Goal: Transaction & Acquisition: Purchase product/service

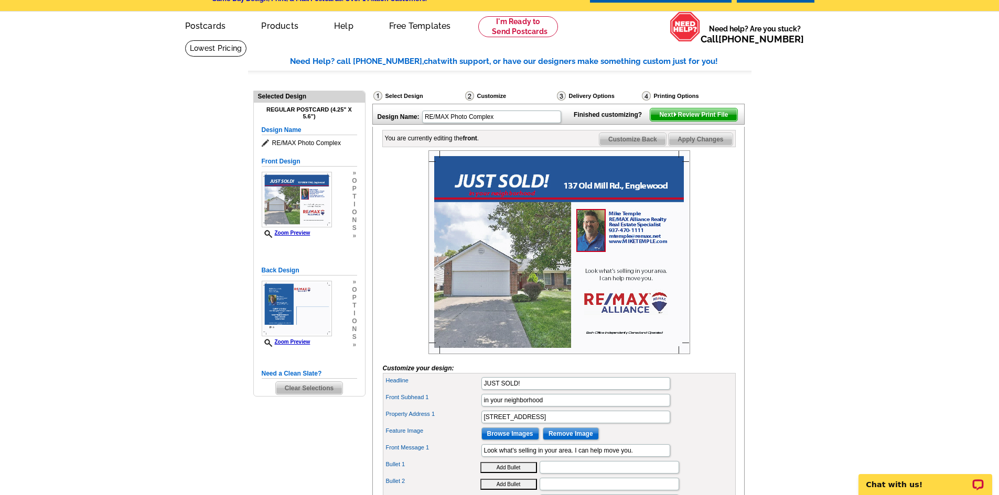
scroll to position [29, 0]
click at [701, 122] on span "Next Review Print File" at bounding box center [693, 115] width 86 height 13
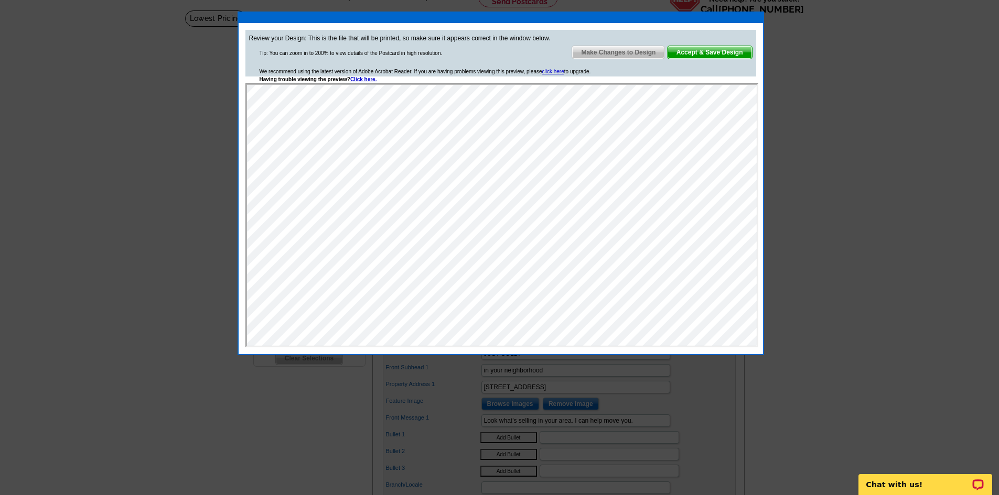
scroll to position [82, 0]
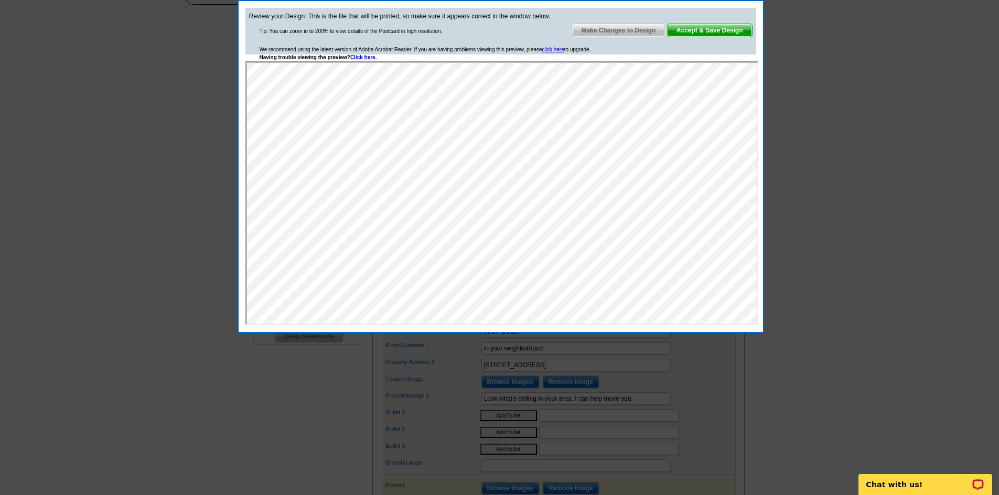
click at [616, 36] on span "Make Changes to Design" at bounding box center [618, 30] width 92 height 13
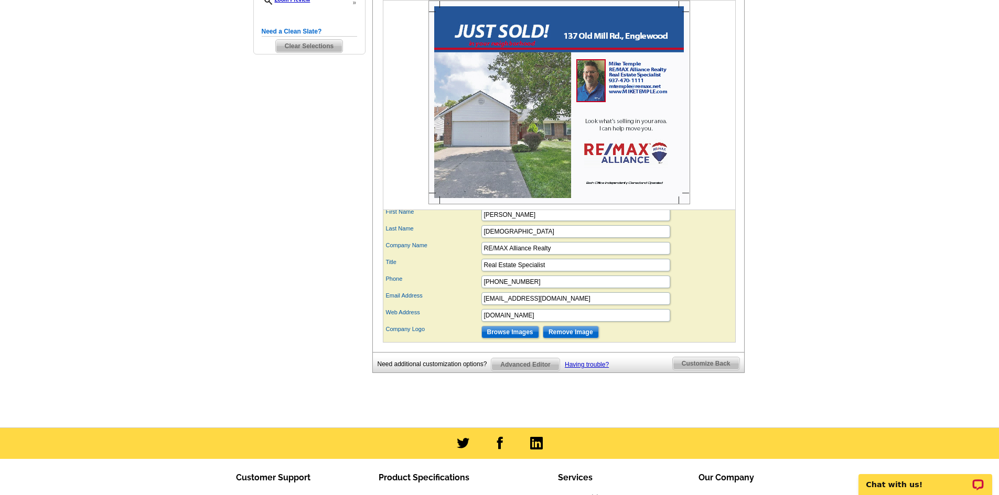
scroll to position [396, 0]
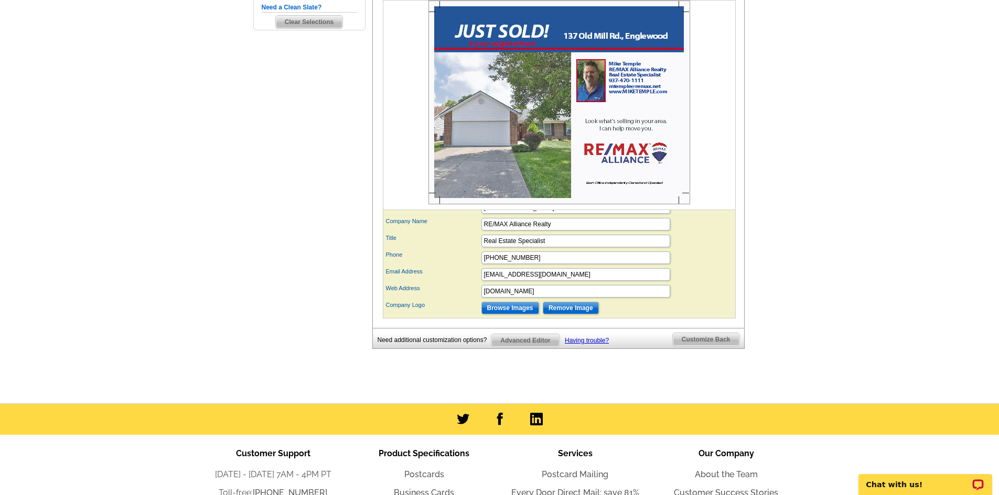
click at [704, 346] on span "Customize Back" at bounding box center [706, 339] width 67 height 13
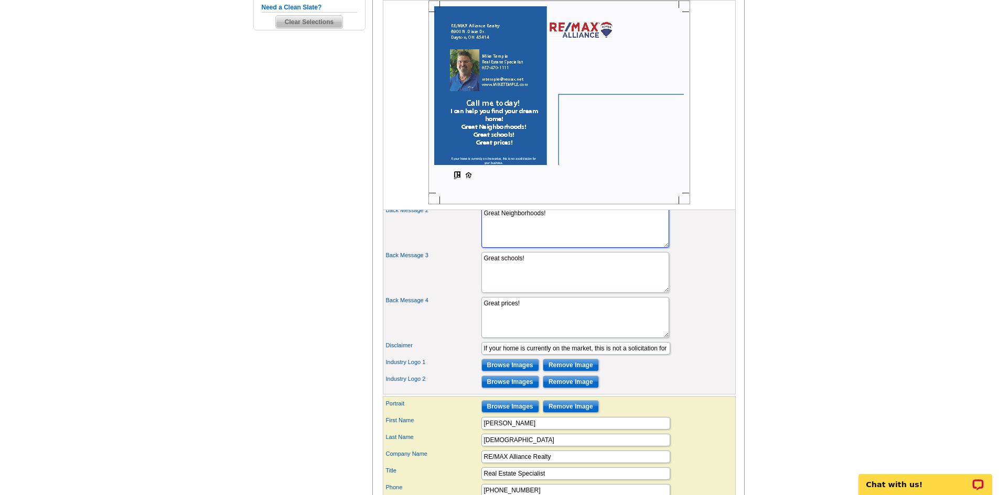
drag, startPoint x: 550, startPoint y: 232, endPoint x: 446, endPoint y: 244, distance: 104.6
click at [443, 243] on div "Back Message 2 Great Neighborhoods!" at bounding box center [559, 227] width 349 height 45
type textarea "You have many choices when it comes to selecting an agent. Discover how I get r…"
drag, startPoint x: 485, startPoint y: 324, endPoint x: 459, endPoint y: 324, distance: 26.2
click at [460, 324] on div "Back Message 4 Great prices!" at bounding box center [559, 317] width 349 height 45
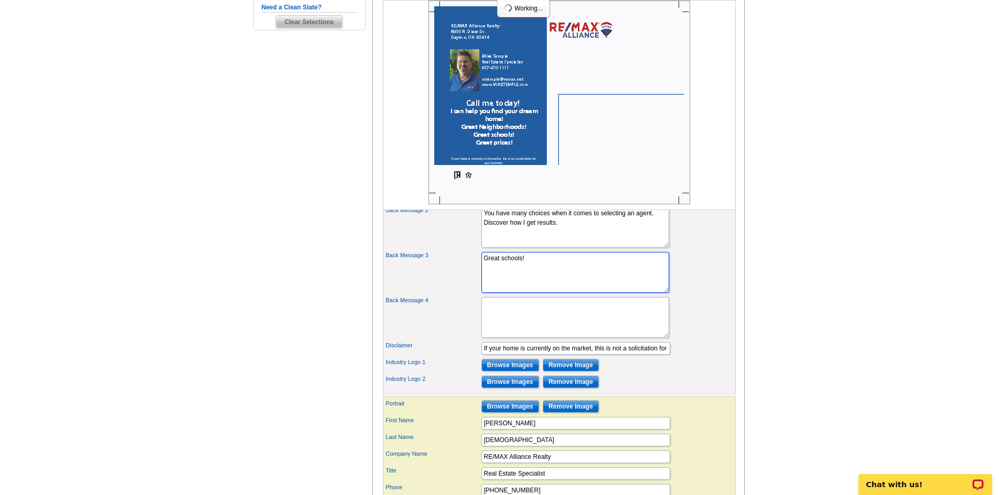
drag, startPoint x: 532, startPoint y: 278, endPoint x: 429, endPoint y: 280, distance: 103.3
click at [430, 282] on div "Back Message 3 Great schools!" at bounding box center [559, 272] width 349 height 45
type textarea "Call me today"
drag, startPoint x: 545, startPoint y: 279, endPoint x: 401, endPoint y: 279, distance: 144.7
click at [401, 279] on div "Back Message 3 Great schools!" at bounding box center [559, 272] width 349 height 45
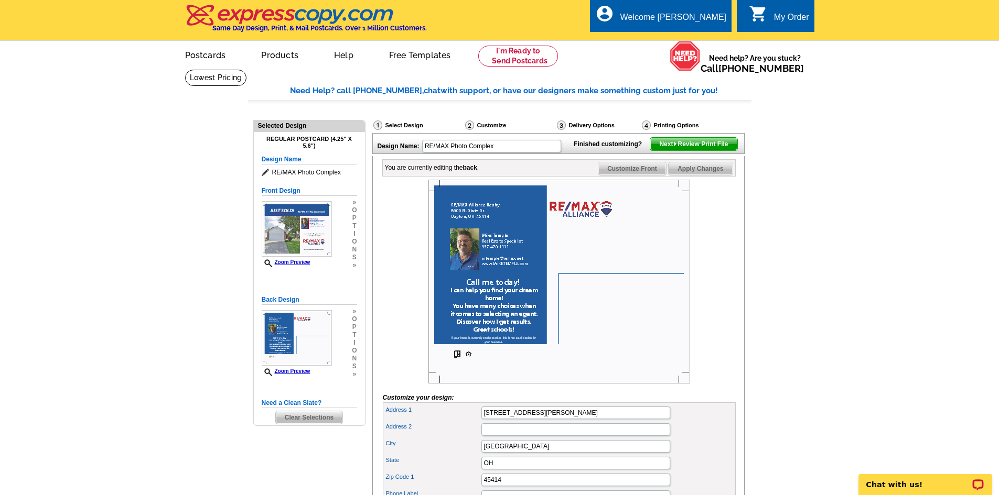
scroll to position [0, 0]
click at [696, 176] on span "Apply Changes" at bounding box center [699, 169] width 63 height 13
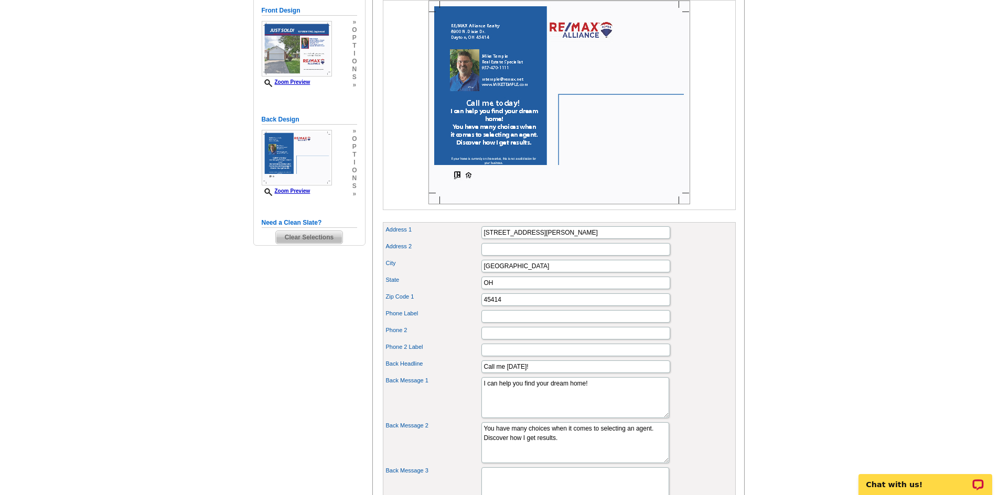
scroll to position [210, 0]
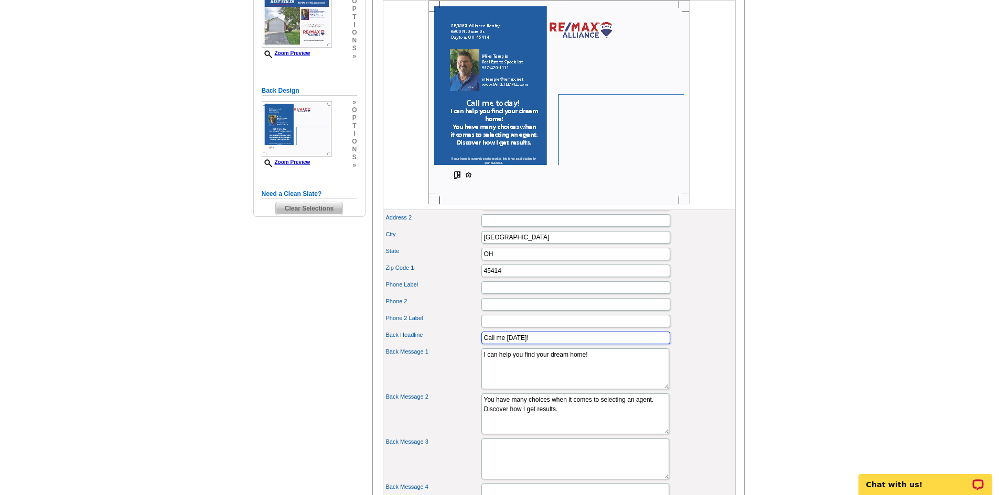
drag, startPoint x: 544, startPoint y: 357, endPoint x: 404, endPoint y: 363, distance: 140.1
click at [404, 347] on div "Back Headline Call me today!" at bounding box center [559, 338] width 349 height 17
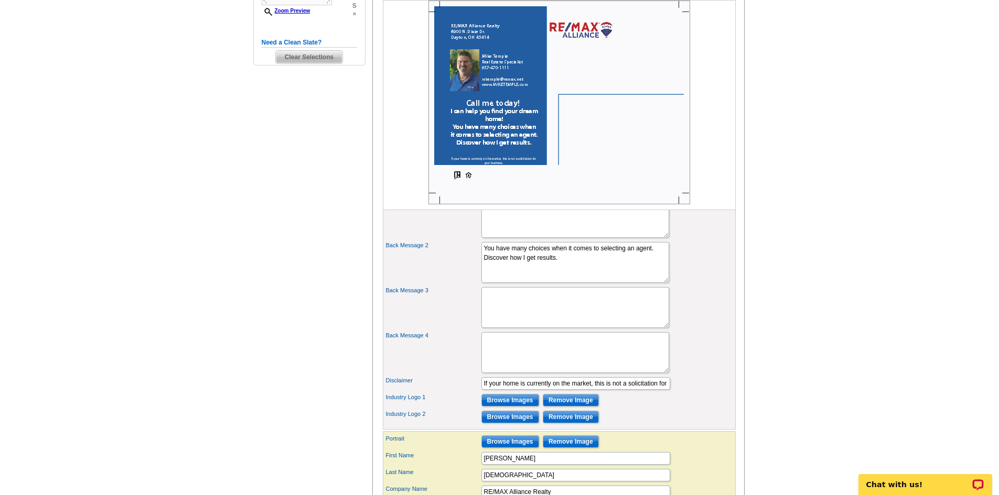
scroll to position [367, 0]
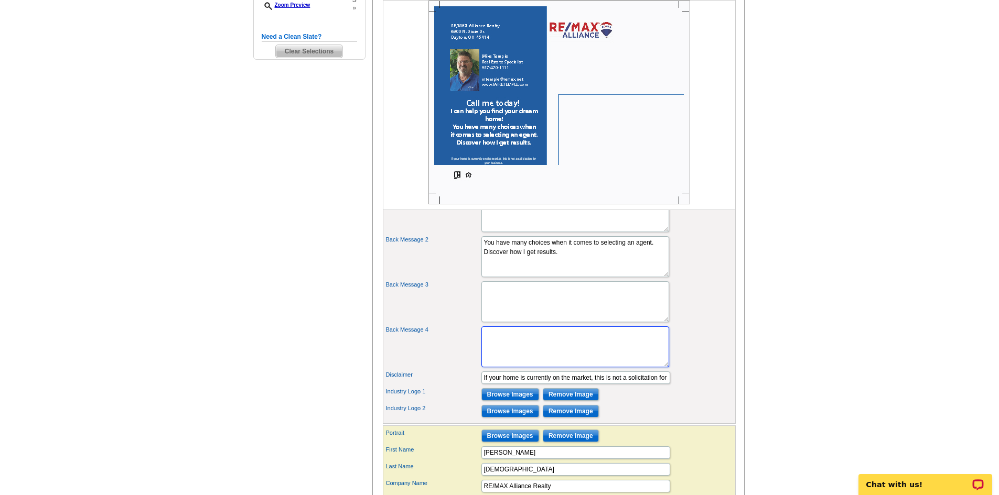
click at [514, 357] on textarea "Great prices!" at bounding box center [575, 347] width 188 height 41
type textarea "Call me today!"
click at [702, 312] on div "Back Message 3 Great schools!" at bounding box center [559, 301] width 349 height 45
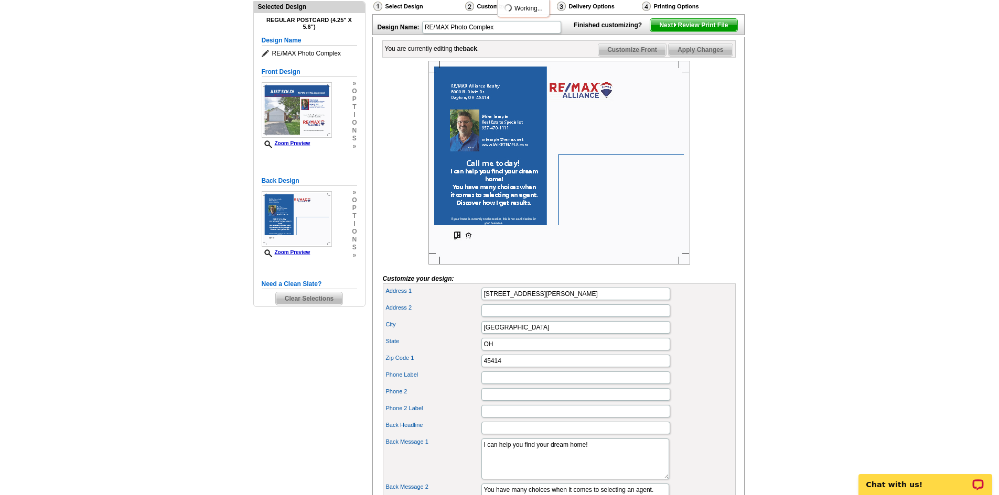
scroll to position [0, 0]
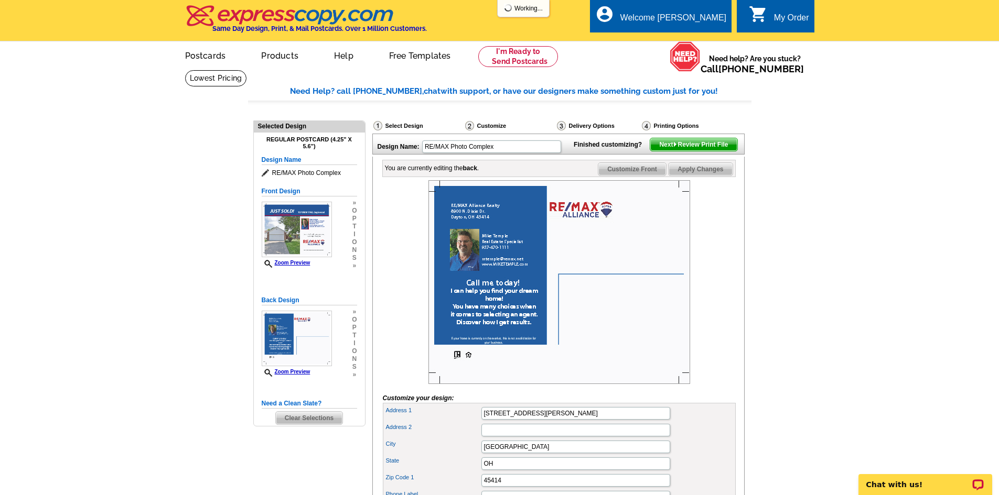
click at [707, 176] on span "Apply Changes" at bounding box center [699, 169] width 63 height 13
click at [702, 151] on span "Next Review Print File" at bounding box center [693, 144] width 86 height 13
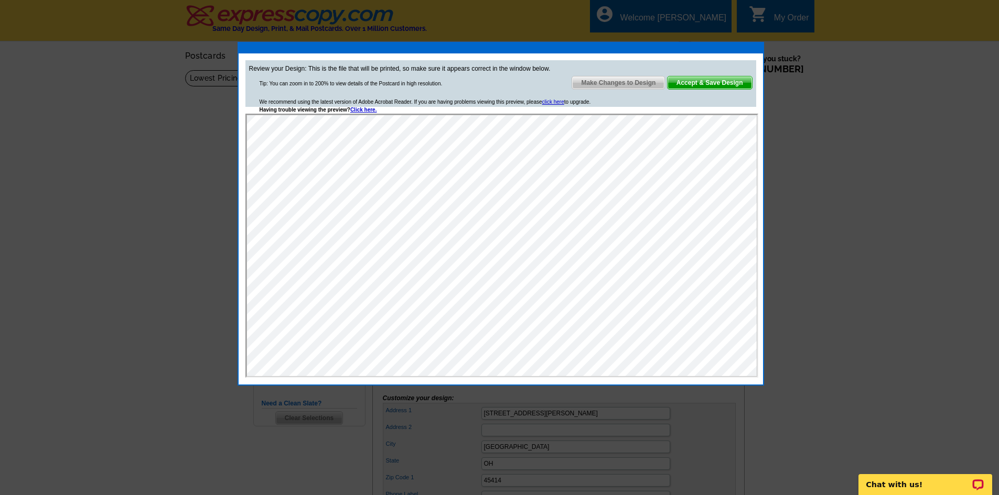
click at [704, 87] on span "Accept & Save Design" at bounding box center [709, 83] width 84 height 13
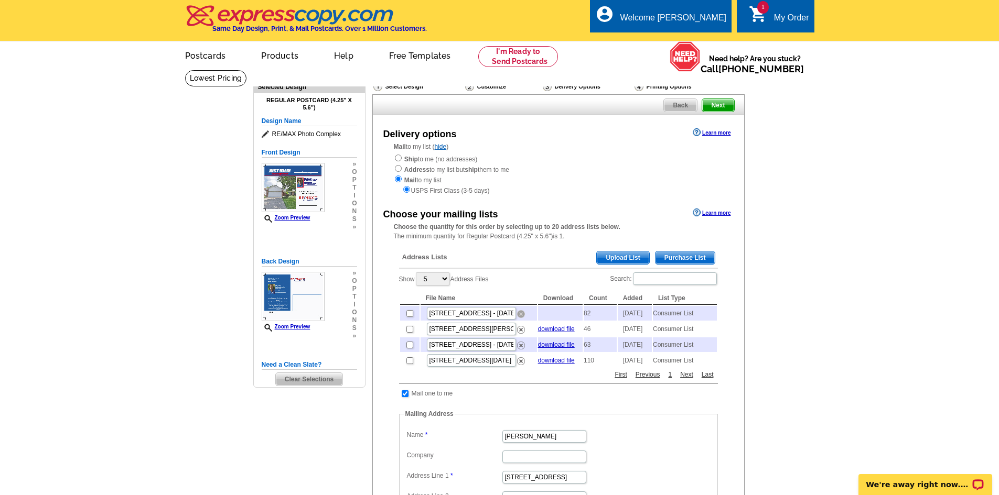
click at [521, 316] on img at bounding box center [521, 314] width 8 height 8
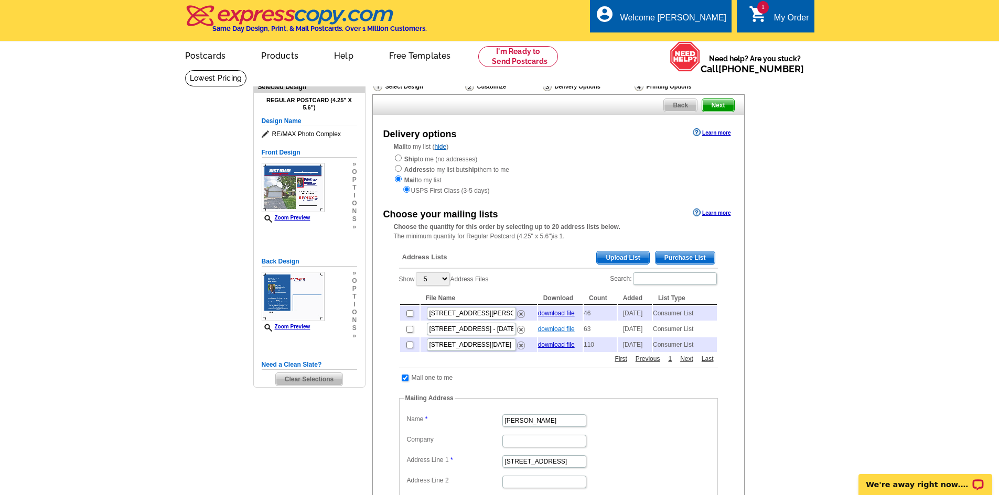
click at [554, 333] on link "download file" at bounding box center [556, 329] width 37 height 7
click at [555, 333] on link "download file" at bounding box center [556, 329] width 37 height 7
click at [559, 316] on link "download file" at bounding box center [556, 313] width 37 height 7
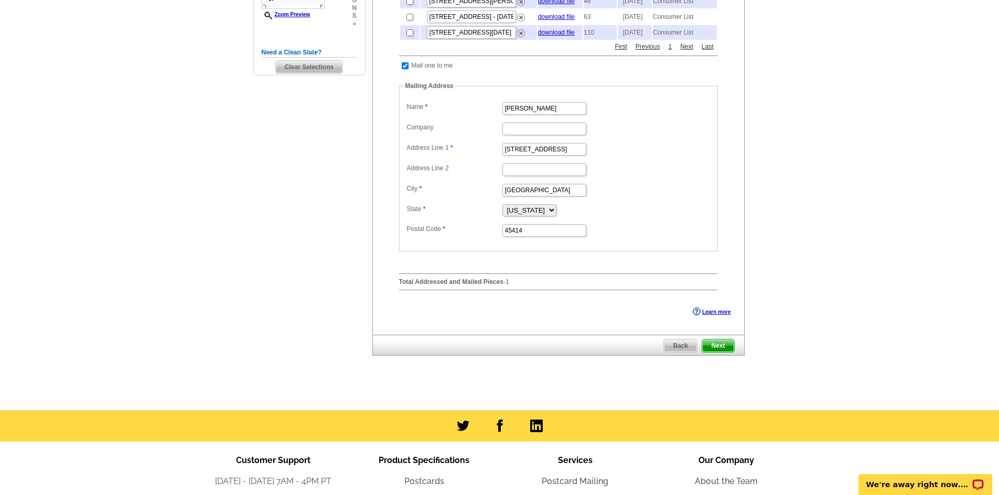
scroll to position [315, 0]
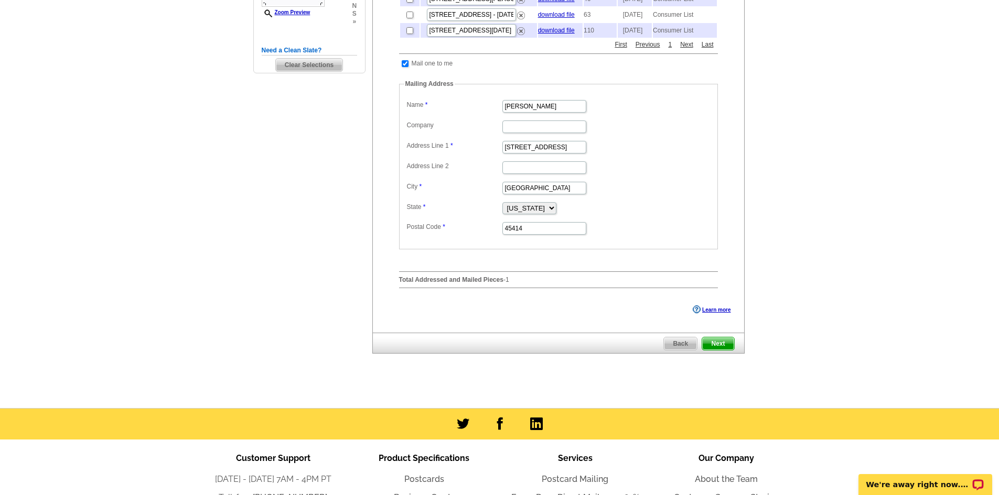
click at [718, 350] on span "Next" at bounding box center [717, 344] width 31 height 13
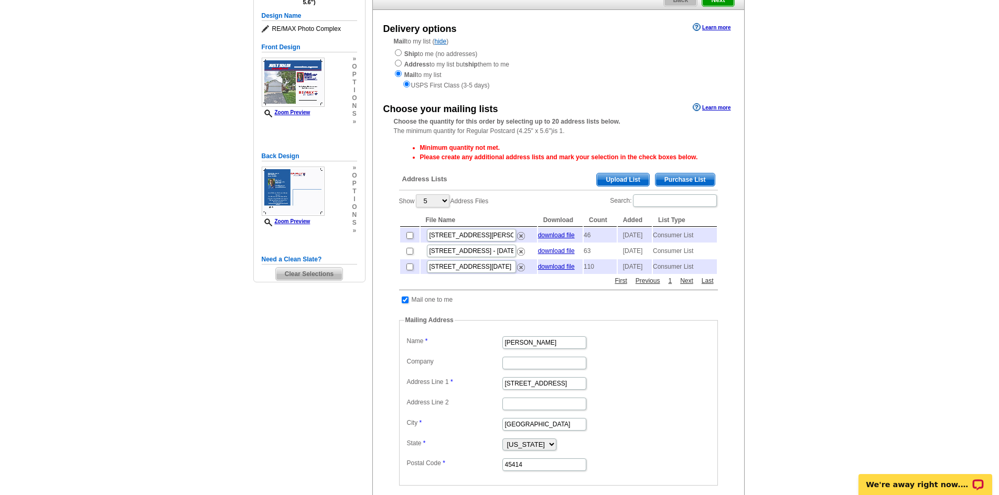
scroll to position [105, 0]
click at [685, 176] on span "Purchase List" at bounding box center [684, 180] width 59 height 13
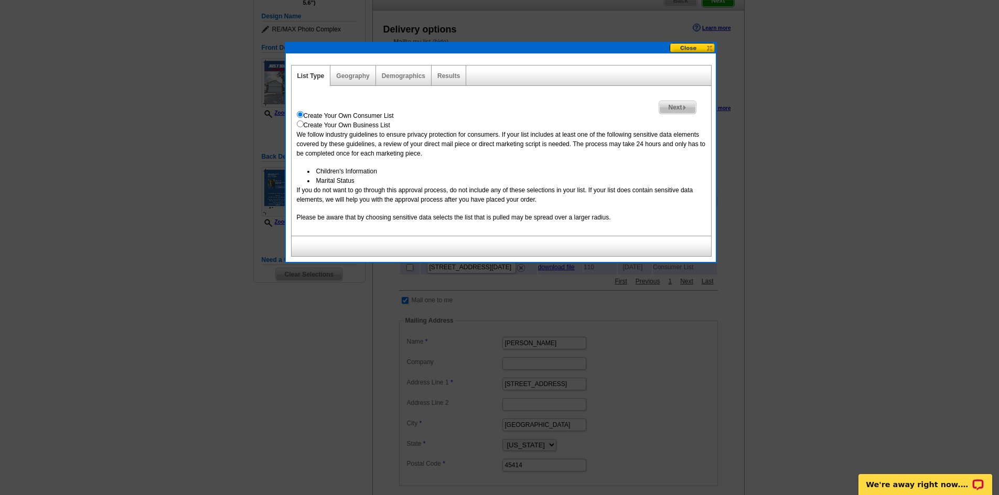
click at [349, 69] on div "Geography" at bounding box center [352, 76] width 45 height 20
click at [351, 74] on link "Geography" at bounding box center [352, 75] width 33 height 7
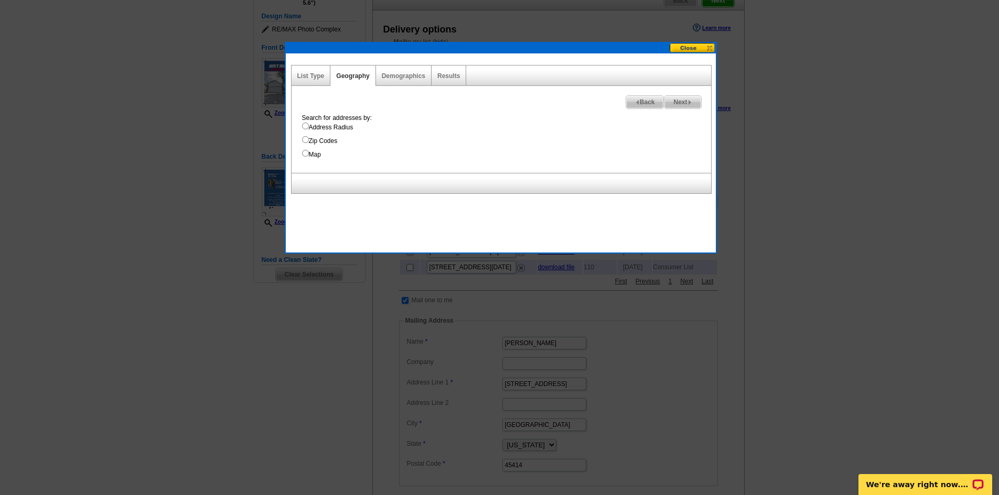
click at [302, 155] on input "Map" at bounding box center [305, 153] width 7 height 7
radio input "true"
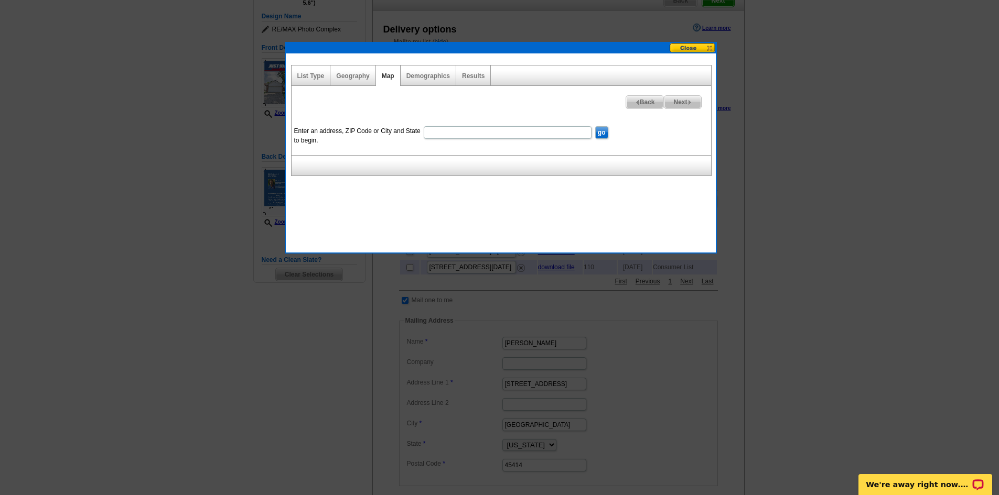
click at [687, 100] on img at bounding box center [689, 102] width 5 height 5
select select
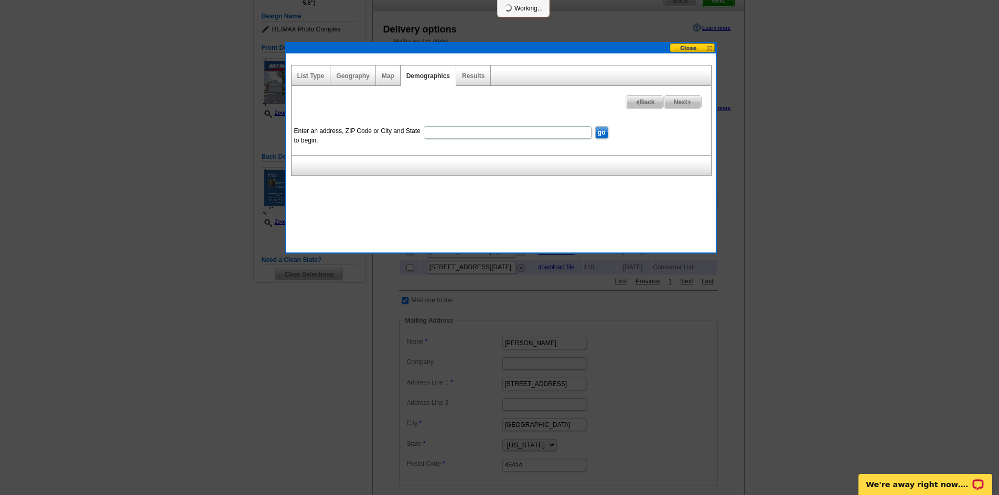
select select
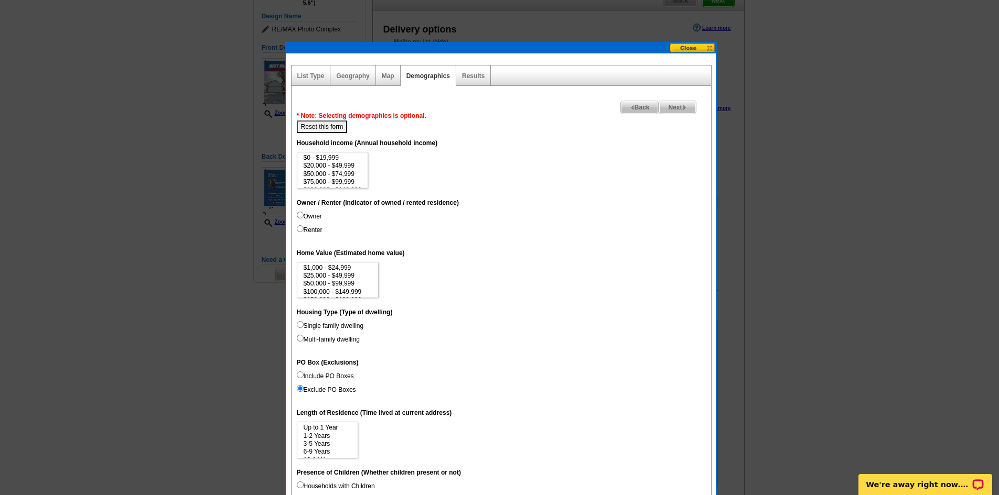
click at [643, 107] on span "Back" at bounding box center [640, 107] width 38 height 13
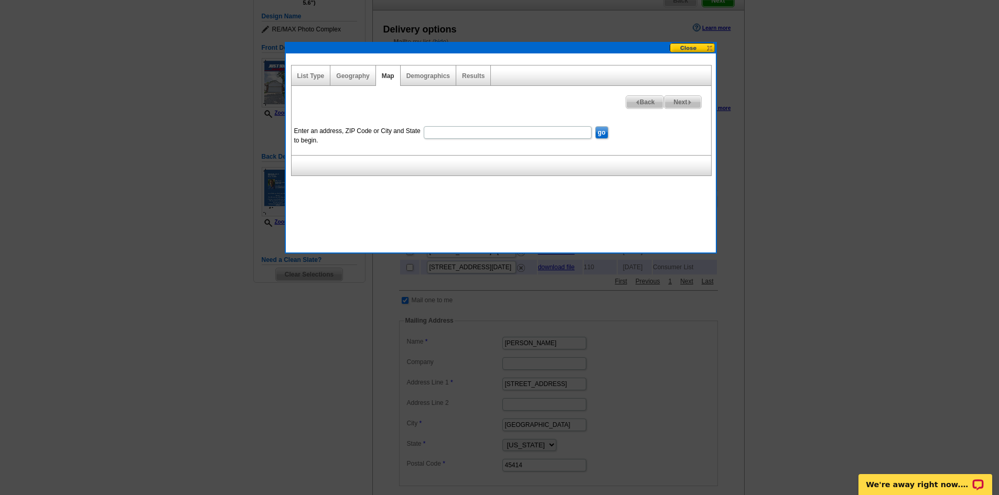
click at [452, 128] on input "Enter an address, ZIP Code or City and State to begin." at bounding box center [508, 132] width 168 height 13
type input "[STREET_ADDRESS]"
click at [595, 126] on input "go" at bounding box center [601, 132] width 13 height 13
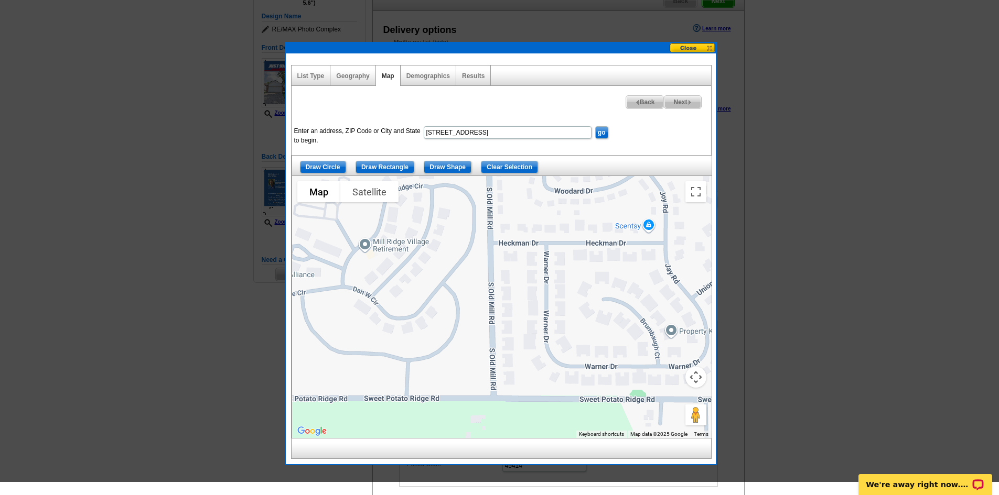
scroll to position [52, 0]
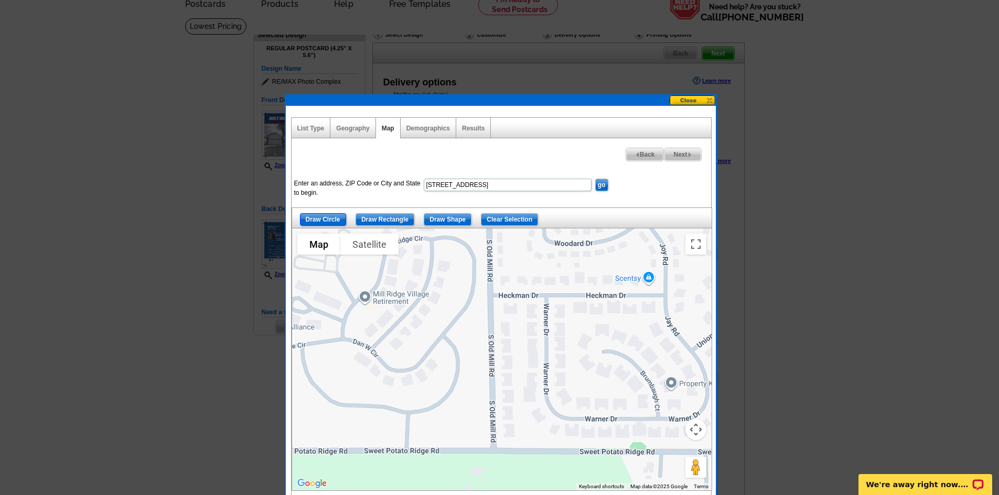
click at [324, 219] on input "Draw Circle" at bounding box center [323, 219] width 46 height 13
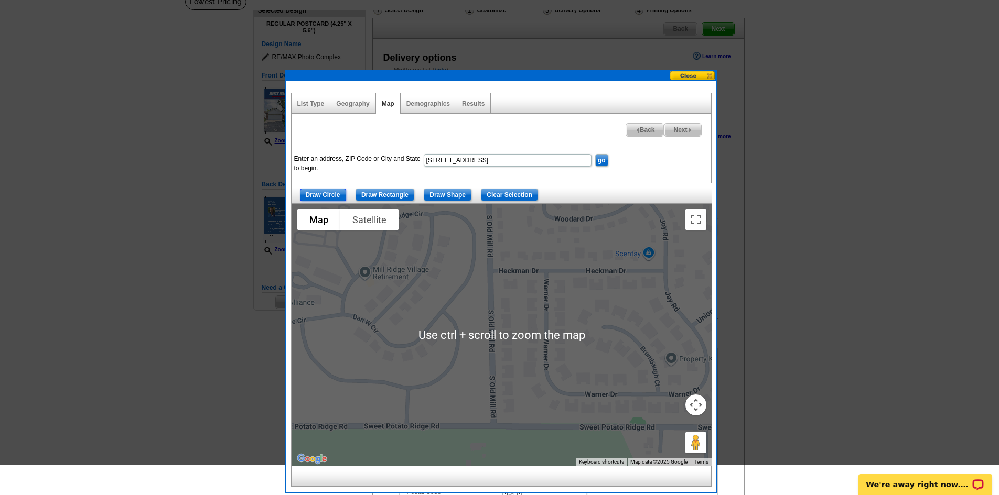
scroll to position [105, 0]
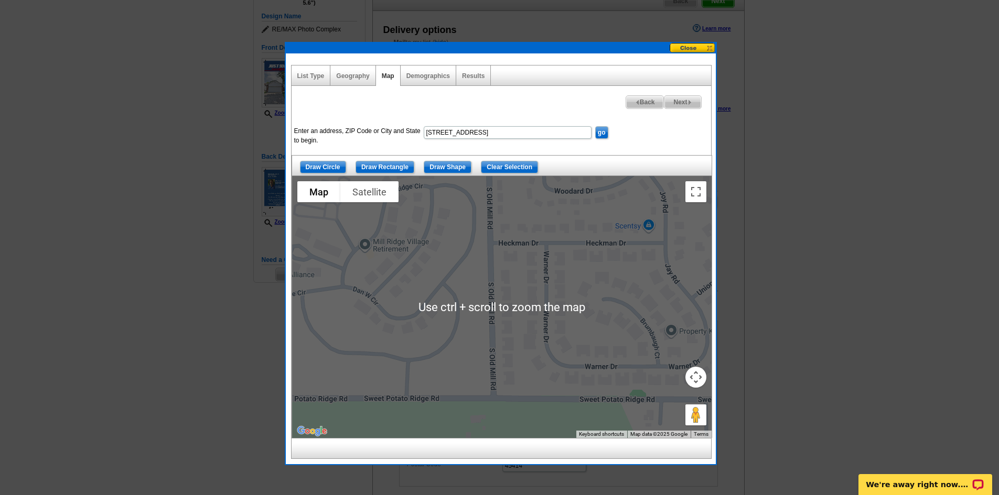
click at [488, 192] on div at bounding box center [501, 307] width 419 height 262
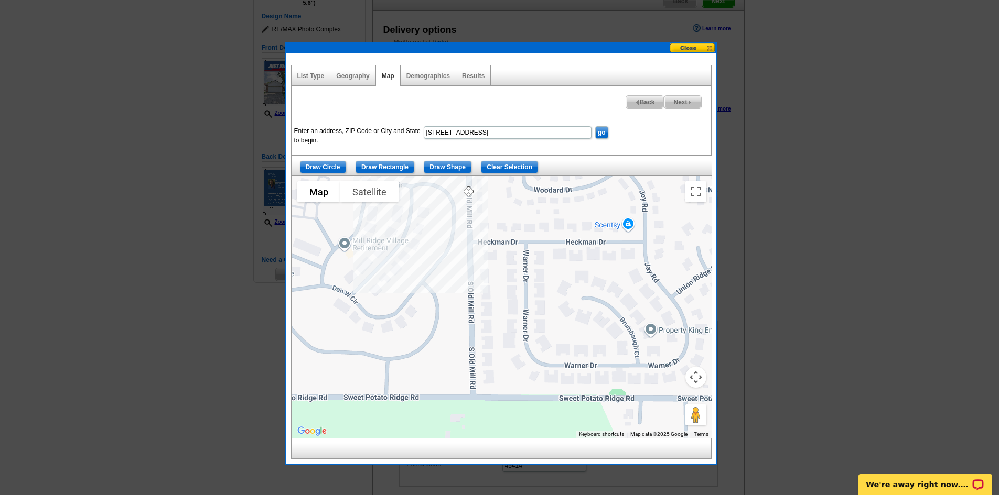
drag, startPoint x: 487, startPoint y: 192, endPoint x: 466, endPoint y: 191, distance: 21.6
click at [466, 191] on div at bounding box center [501, 307] width 419 height 262
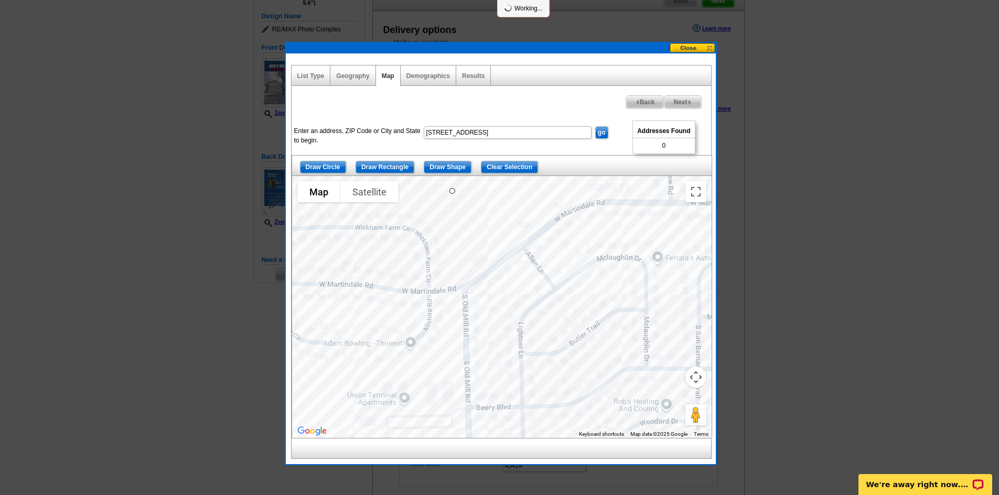
drag, startPoint x: 473, startPoint y: 191, endPoint x: 459, endPoint y: 305, distance: 115.1
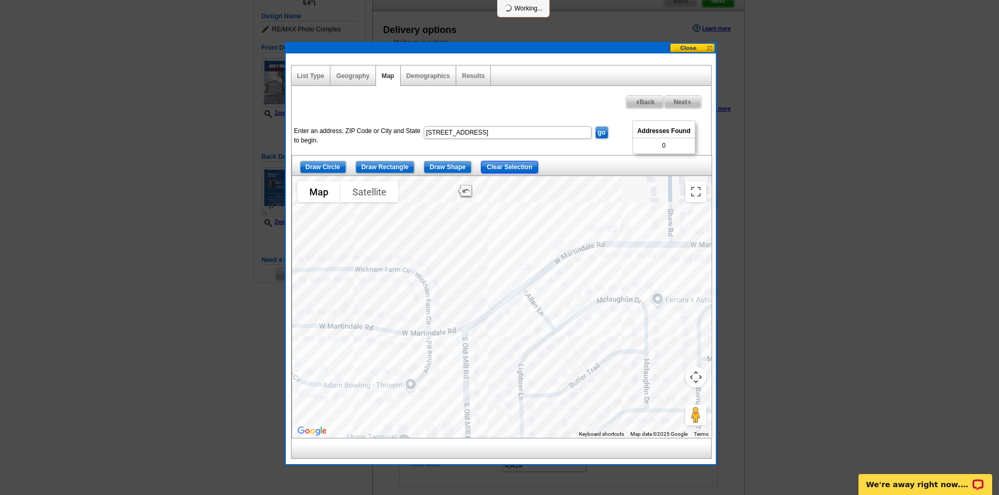
click at [512, 170] on input "Clear Selection" at bounding box center [509, 167] width 57 height 13
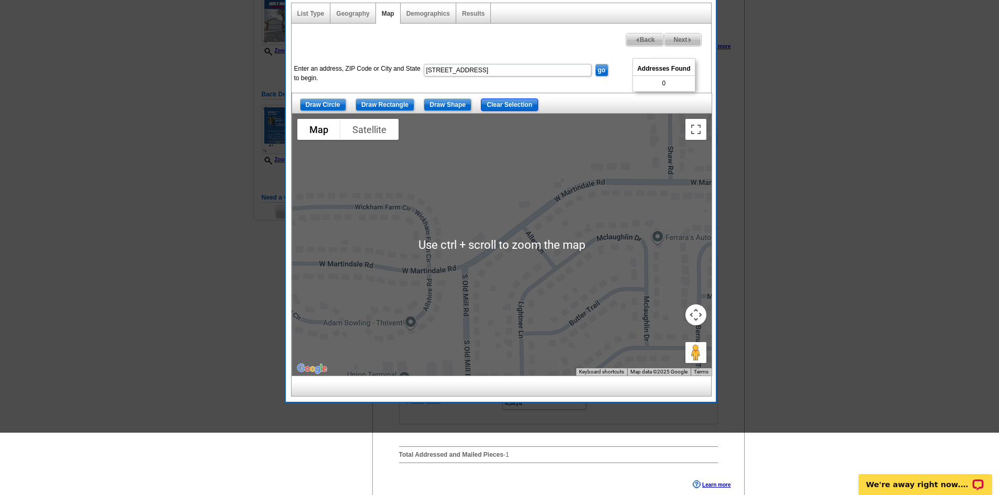
scroll to position [210, 0]
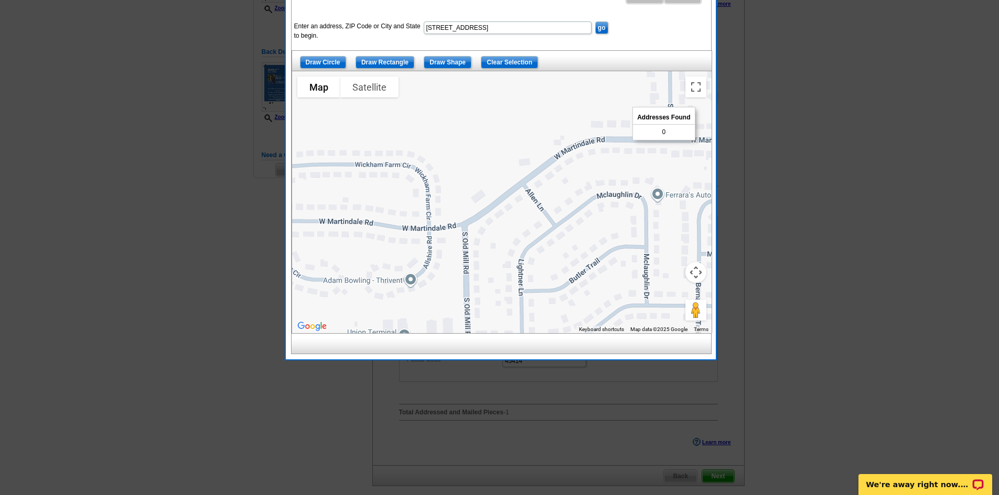
click at [497, 162] on div at bounding box center [501, 202] width 419 height 262
click at [384, 62] on input "Draw Rectangle" at bounding box center [384, 62] width 59 height 13
click at [462, 208] on div at bounding box center [501, 202] width 419 height 262
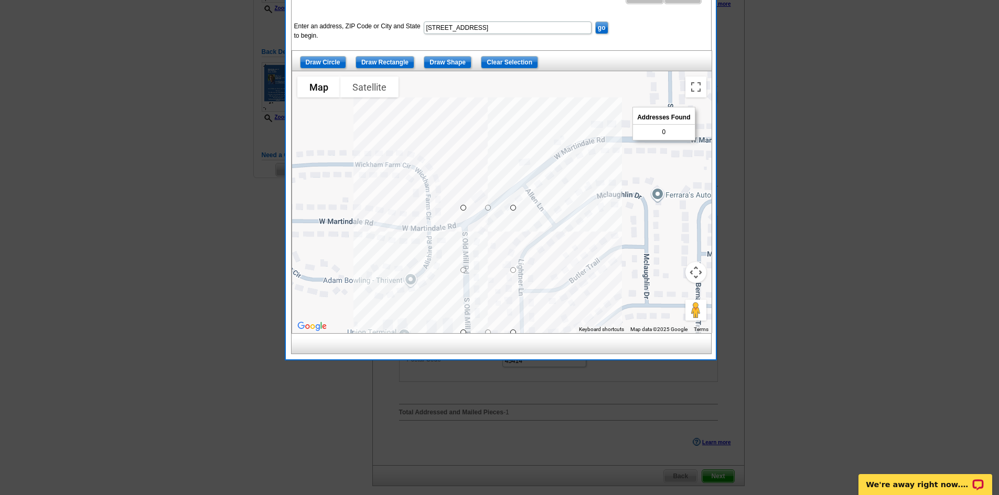
click at [508, 357] on div "List Type Geography Map Demographics Results Next Addresses Found 0 Back Enter …" at bounding box center [501, 154] width 430 height 411
click at [505, 324] on div at bounding box center [501, 202] width 419 height 262
click at [508, 330] on div at bounding box center [501, 202] width 419 height 262
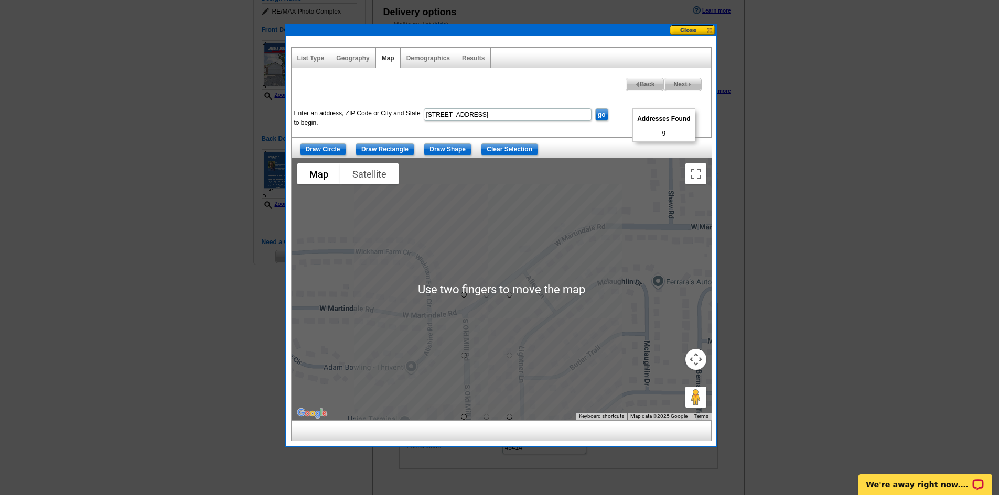
scroll to position [122, 0]
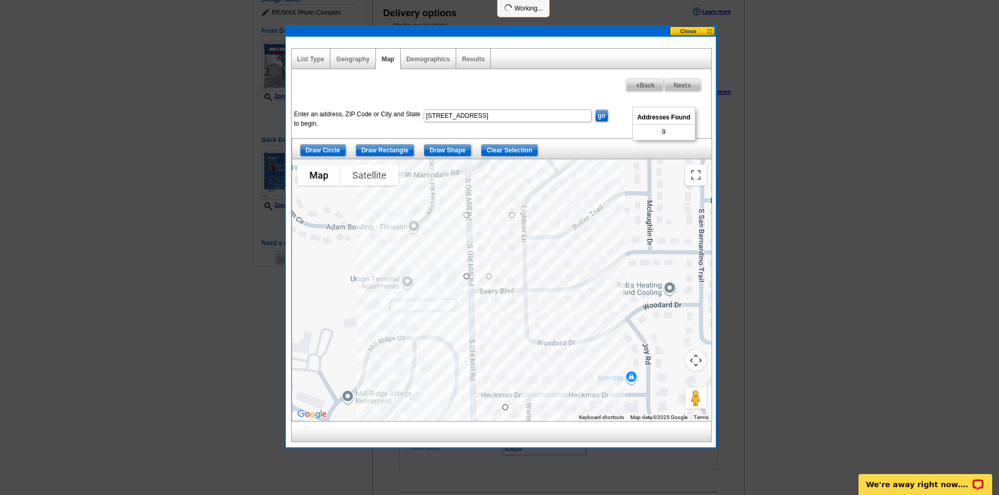
drag, startPoint x: 513, startPoint y: 295, endPoint x: 509, endPoint y: 401, distance: 106.0
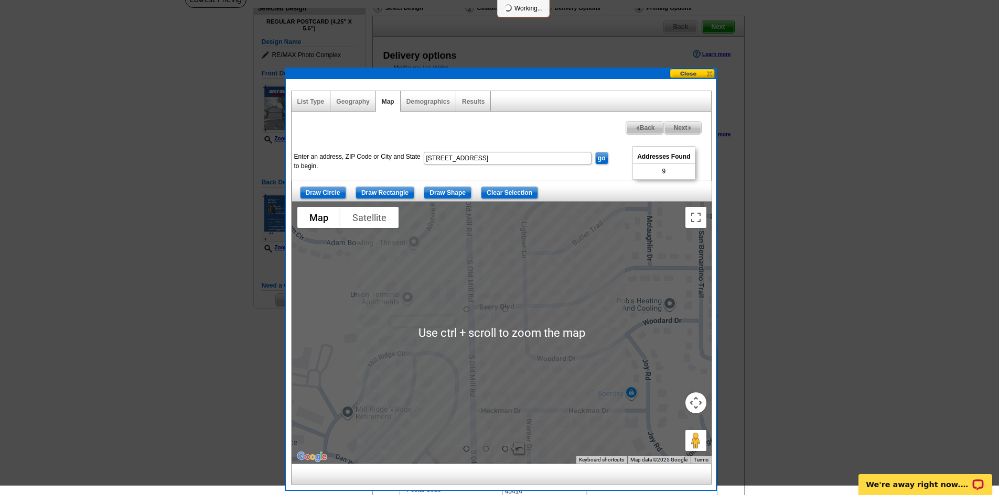
scroll to position [69, 0]
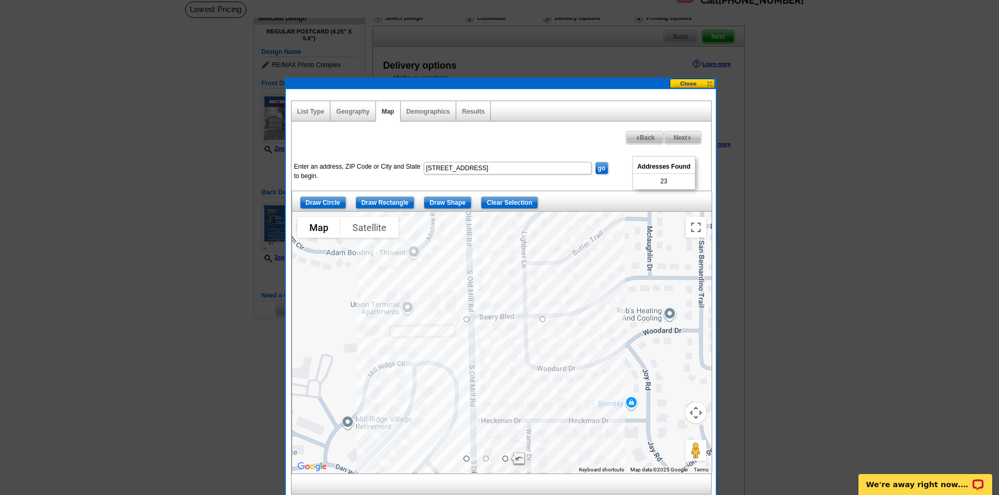
drag, startPoint x: 504, startPoint y: 320, endPoint x: 543, endPoint y: 321, distance: 38.3
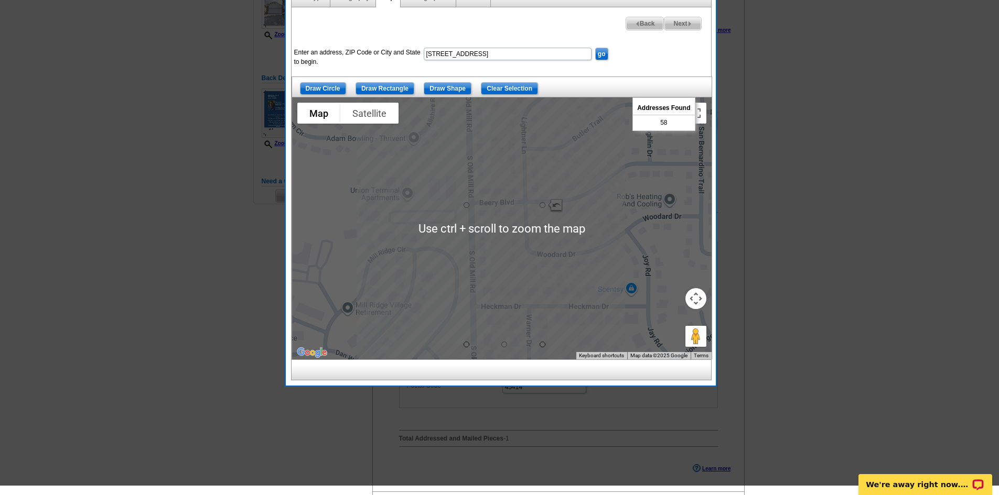
scroll to position [174, 0]
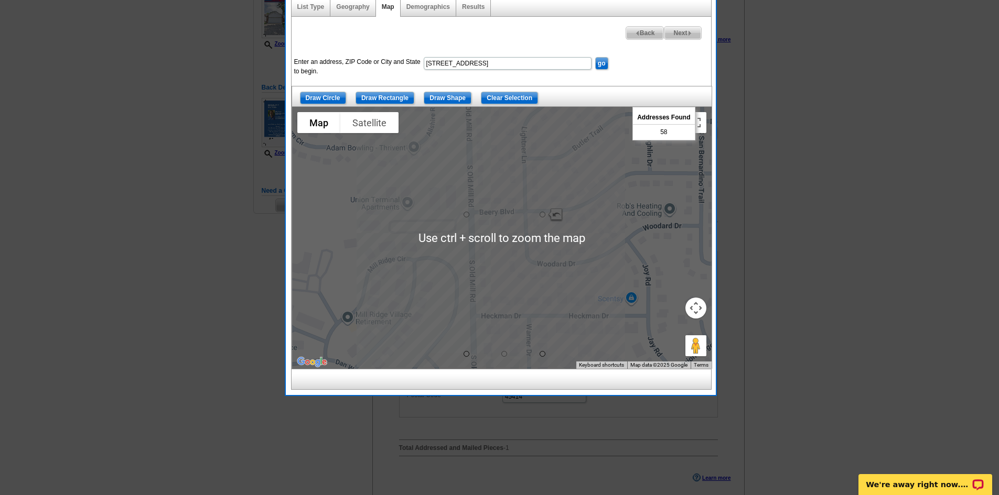
click at [534, 269] on div at bounding box center [501, 238] width 419 height 262
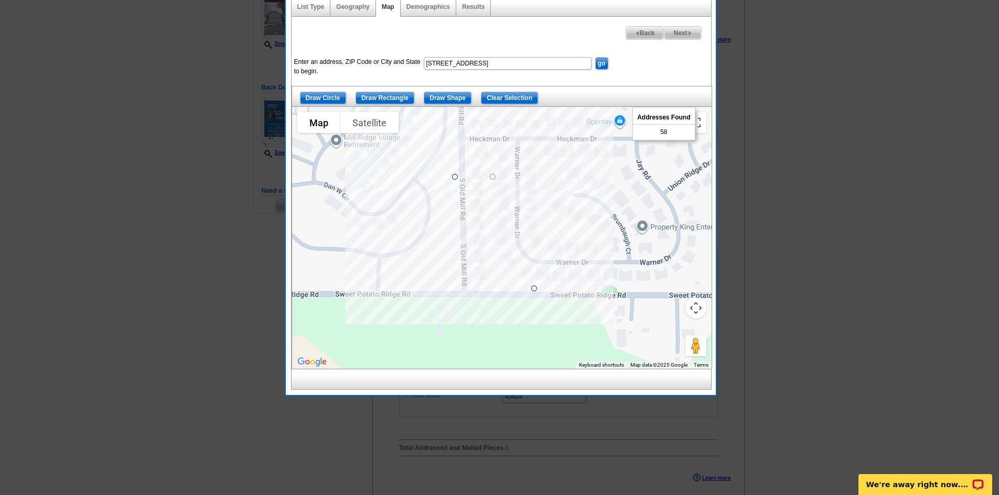
drag, startPoint x: 531, startPoint y: 176, endPoint x: 534, endPoint y: 289, distance: 112.7
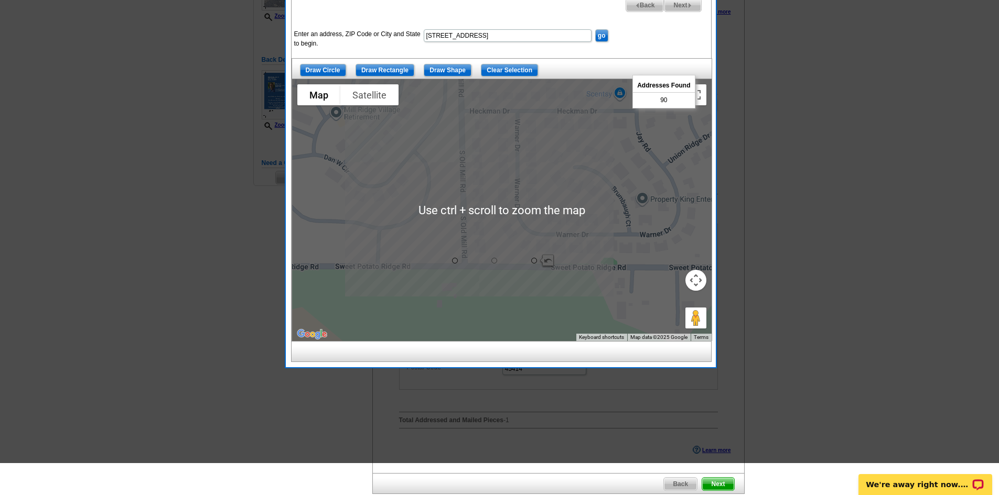
scroll to position [226, 0]
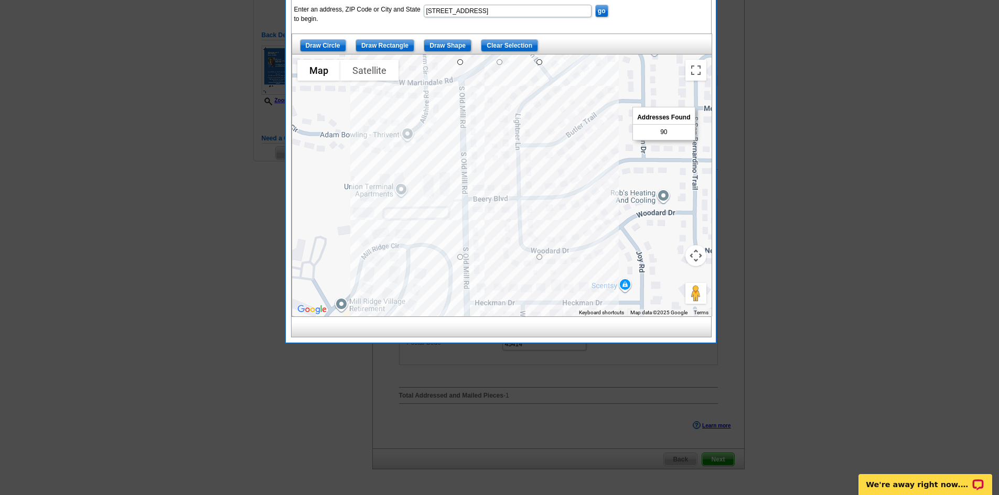
click at [537, 210] on div at bounding box center [501, 186] width 419 height 262
click at [542, 198] on div at bounding box center [501, 186] width 419 height 262
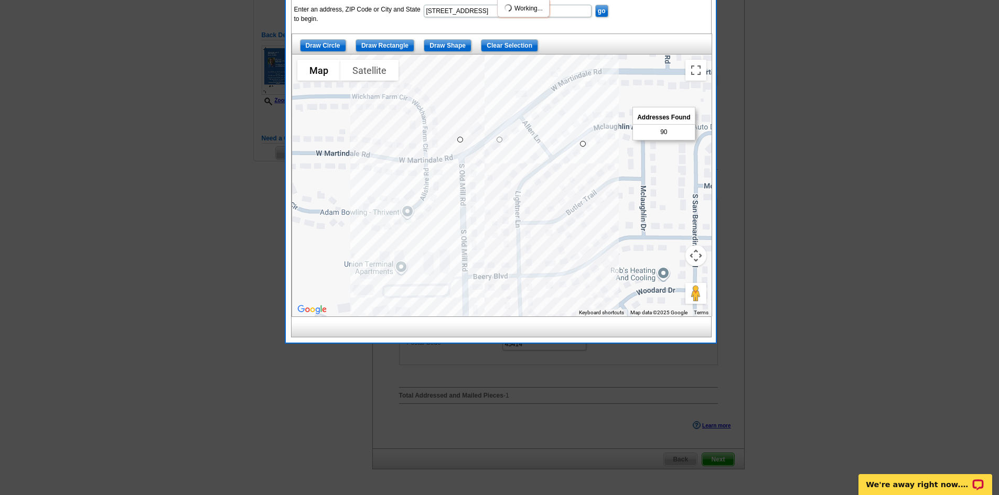
drag, startPoint x: 540, startPoint y: 63, endPoint x: 585, endPoint y: 146, distance: 93.6
drag, startPoint x: 585, startPoint y: 145, endPoint x: 551, endPoint y: 147, distance: 33.1
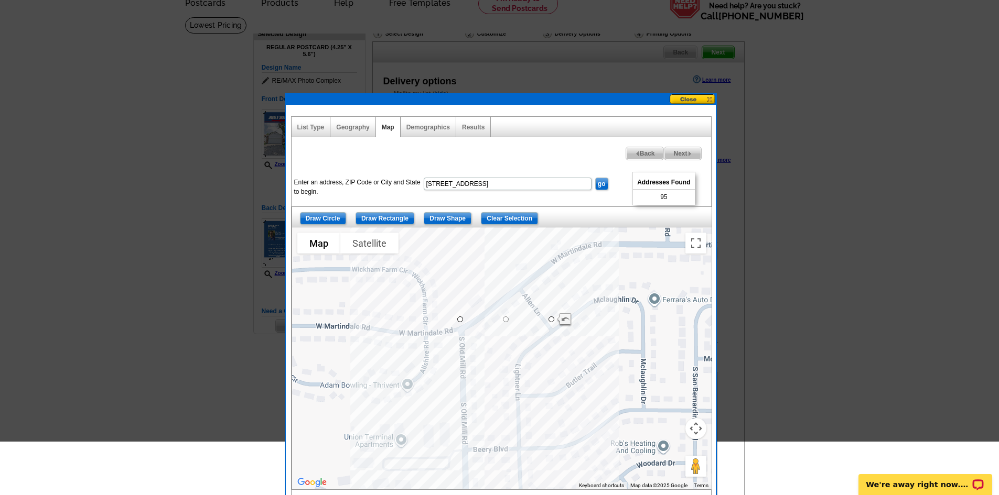
scroll to position [0, 0]
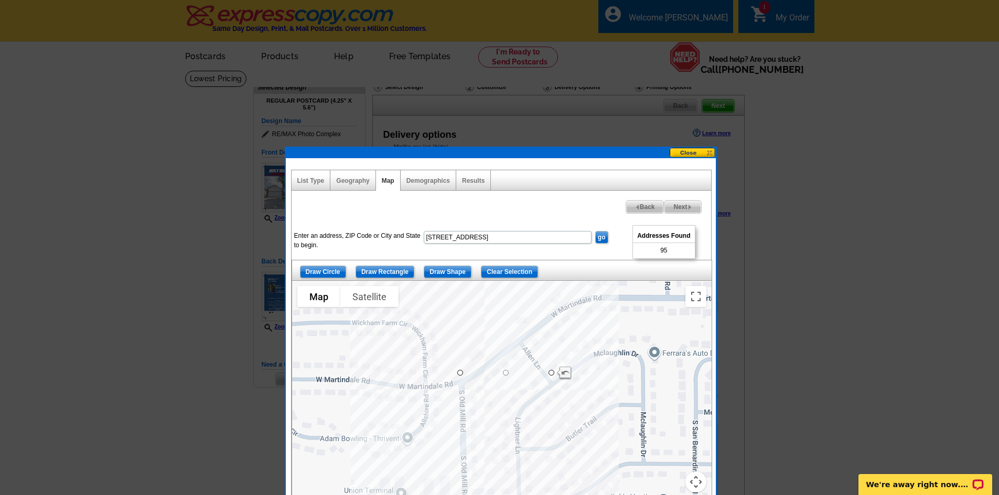
click at [685, 204] on span "Next" at bounding box center [682, 207] width 36 height 13
select select
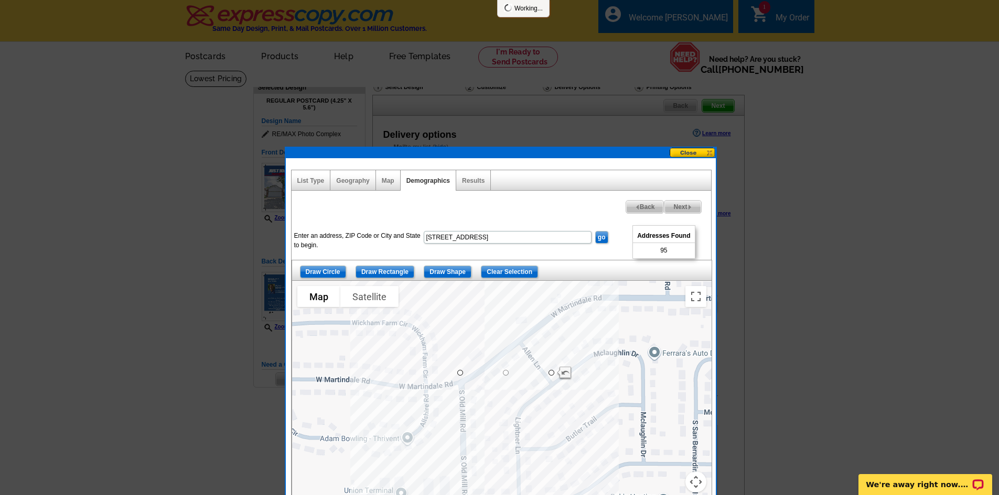
select select
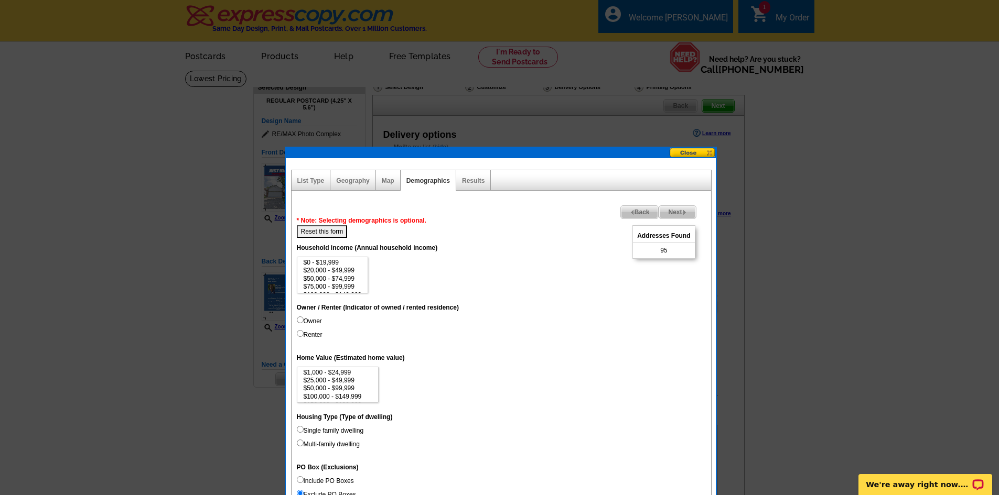
click at [677, 209] on span "Next" at bounding box center [677, 212] width 36 height 13
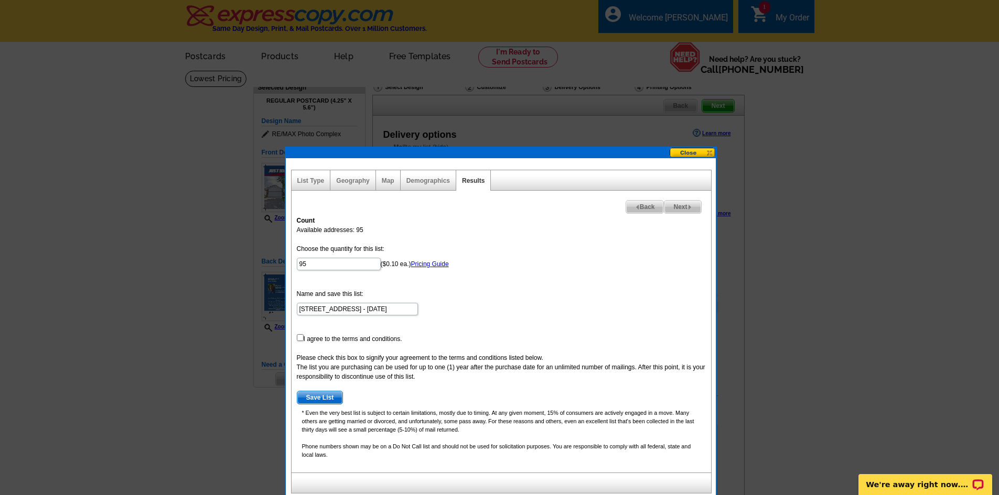
click at [678, 206] on span "Next" at bounding box center [682, 207] width 36 height 13
click at [299, 338] on input "checkbox" at bounding box center [300, 337] width 7 height 7
checkbox input "true"
drag, startPoint x: 312, startPoint y: 394, endPoint x: 413, endPoint y: 376, distance: 102.7
click at [318, 394] on span "Save List" at bounding box center [320, 398] width 46 height 13
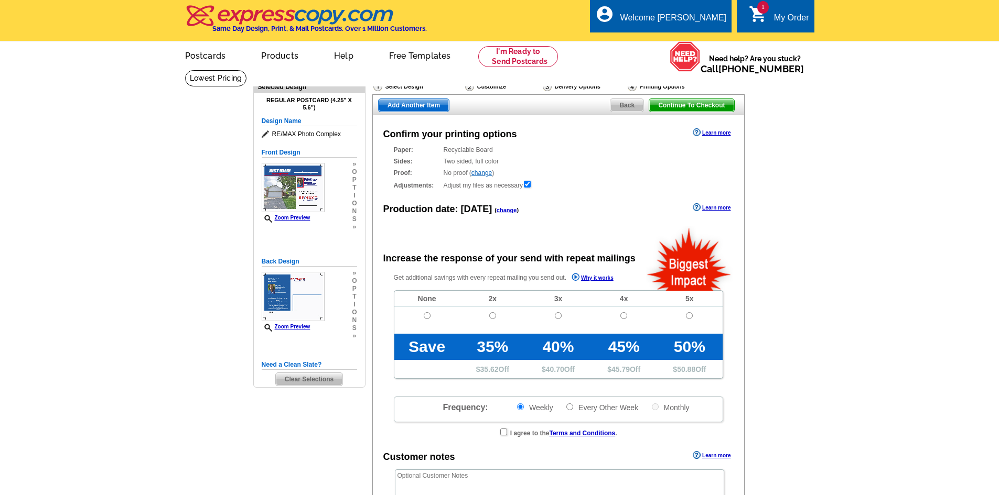
radio input "false"
